Goal: Check status

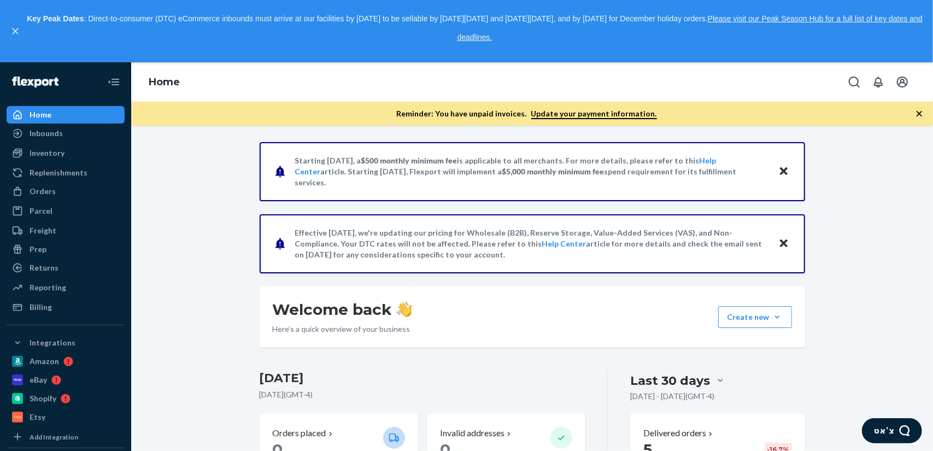
scroll to position [328, 0]
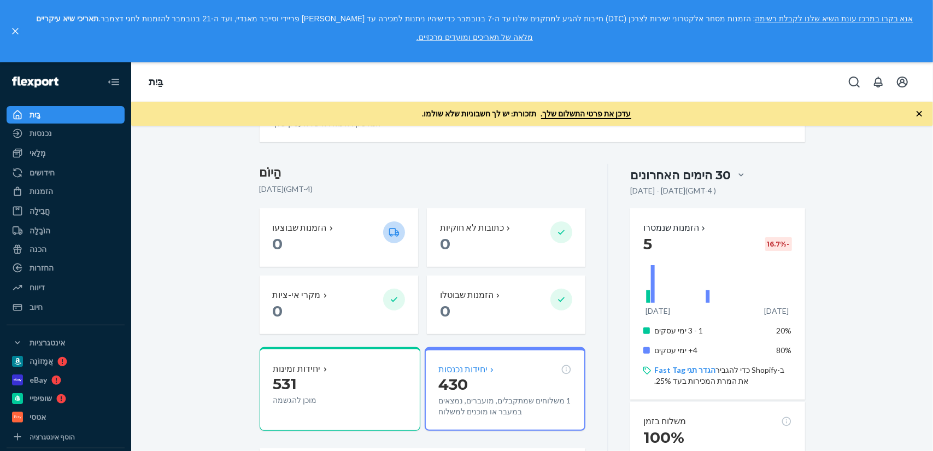
scroll to position [273, 0]
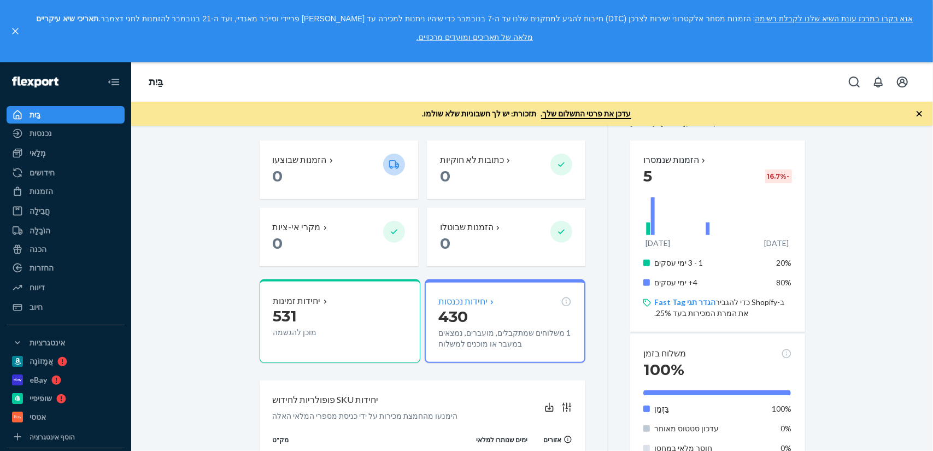
click at [528, 320] on p "430" at bounding box center [504, 317] width 133 height 20
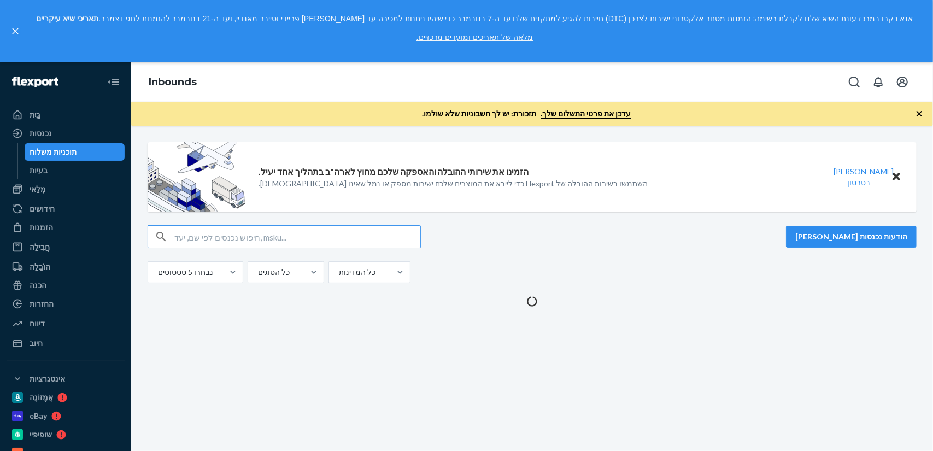
click at [651, 334] on div "הזמינו את שירותי ההובלה והאספקה ​​שלכם מחוץ לארה"ב בתהליך אחד יעיל. השתמשו בשיר…" at bounding box center [532, 288] width 802 height 325
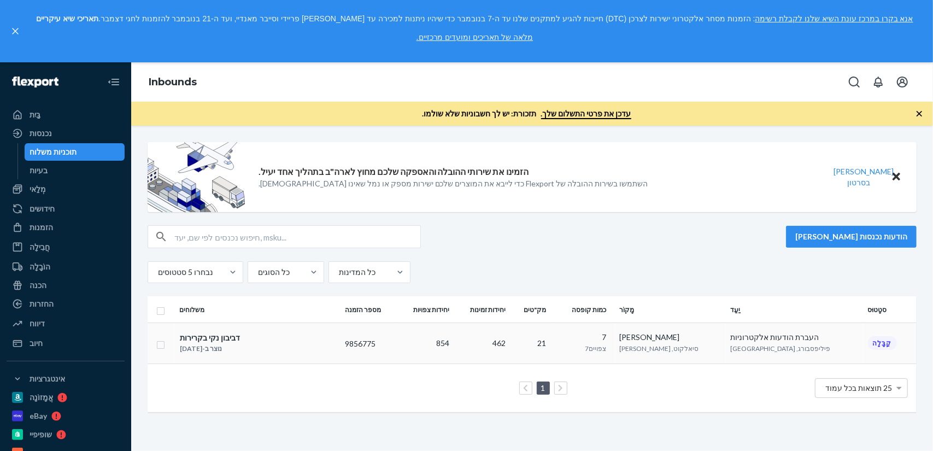
click at [757, 339] on font "העברת הודעות אלקטרוניות" at bounding box center [774, 336] width 89 height 9
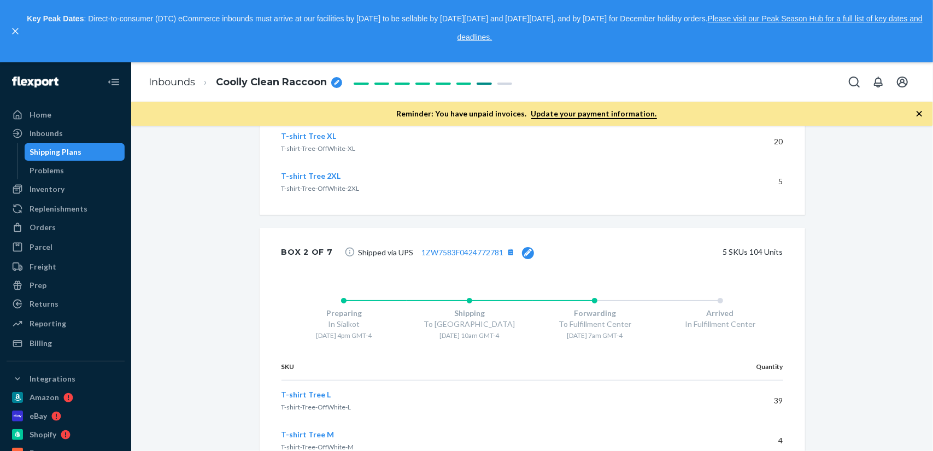
scroll to position [1954, 0]
